Goal: Use online tool/utility: Utilize a website feature to perform a specific function

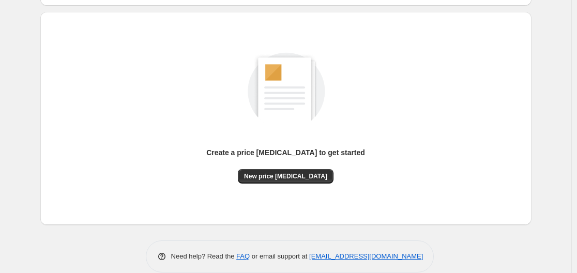
scroll to position [103, 0]
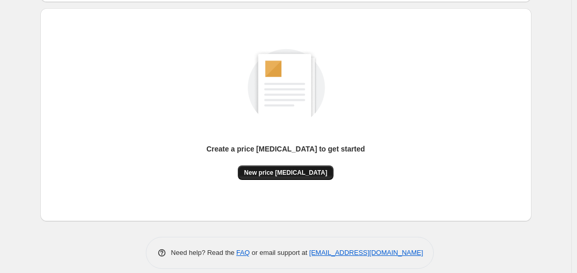
click at [278, 175] on span "New price [MEDICAL_DATA]" at bounding box center [285, 172] width 83 height 8
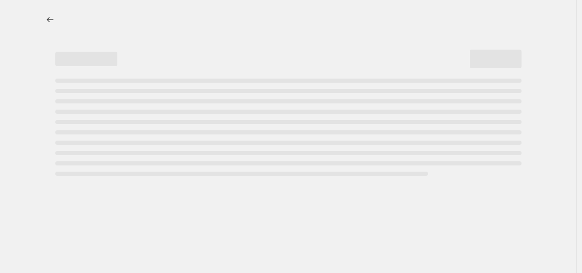
select select "percentage"
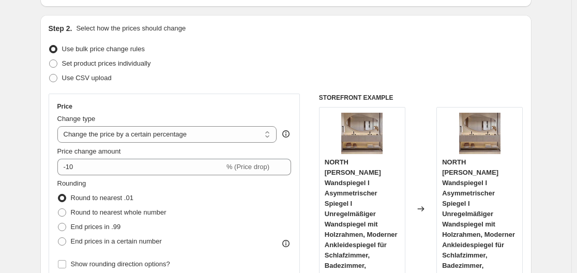
scroll to position [103, 0]
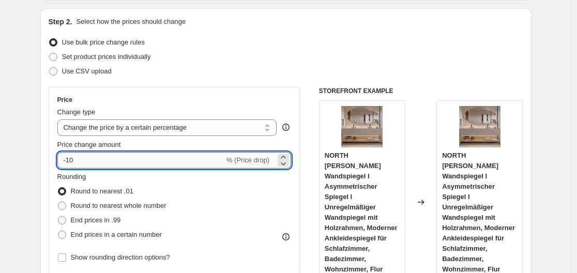
click at [146, 167] on input "-10" at bounding box center [140, 160] width 167 height 17
type input "-1"
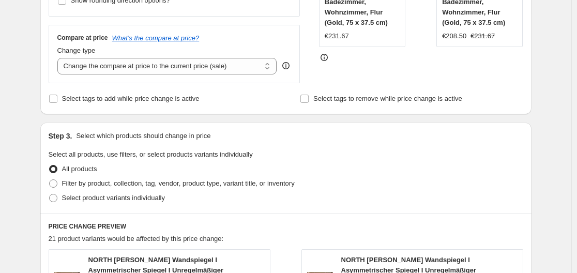
scroll to position [362, 0]
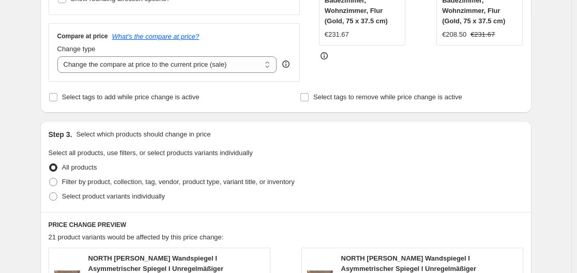
type input "-35"
click at [338, 141] on div "Step 3. Select which products should change in price Select all products, use f…" at bounding box center [285, 166] width 491 height 91
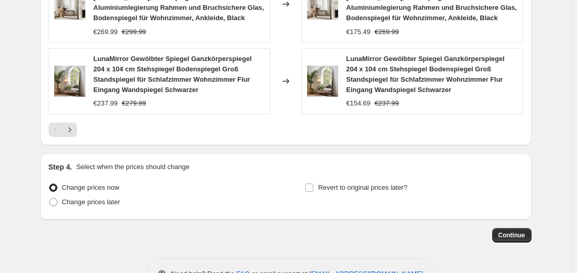
scroll to position [880, 0]
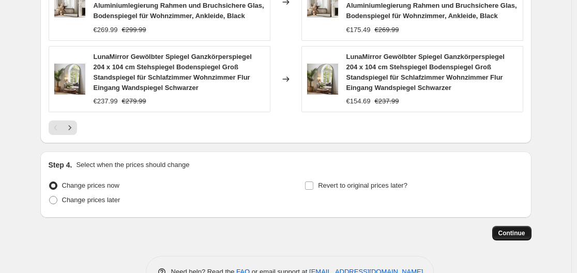
click at [510, 229] on span "Continue" at bounding box center [511, 233] width 27 height 8
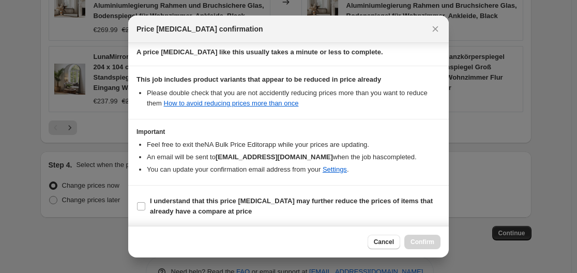
scroll to position [162, 0]
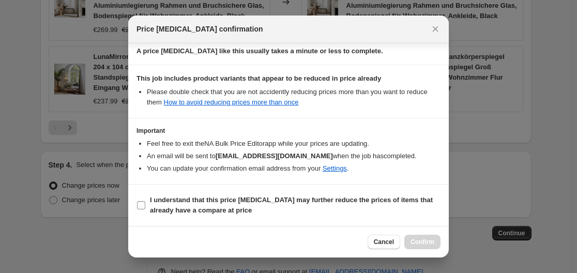
click at [331, 199] on b "I understand that this price [MEDICAL_DATA] may further reduce the prices of it…" at bounding box center [291, 205] width 283 height 18
click at [145, 201] on input "I understand that this price [MEDICAL_DATA] may further reduce the prices of it…" at bounding box center [141, 205] width 8 height 8
checkbox input "true"
click at [412, 246] on span "Confirm" at bounding box center [422, 242] width 24 height 8
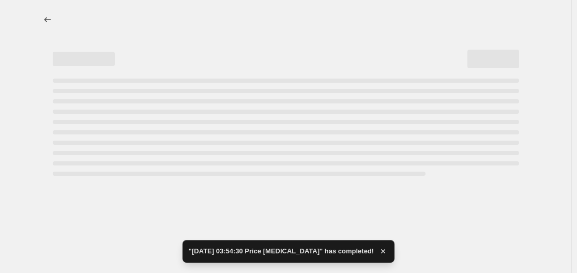
select select "percentage"
